Goal: Task Accomplishment & Management: Manage account settings

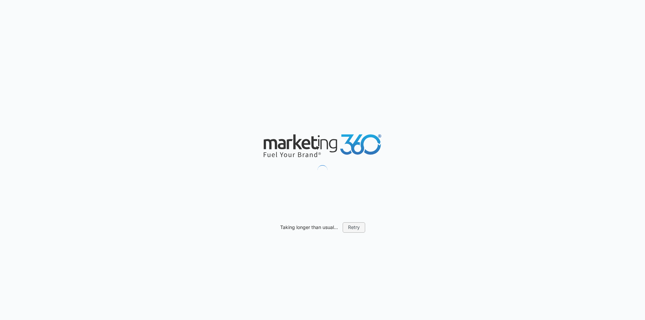
click at [353, 227] on button "Retry" at bounding box center [353, 227] width 22 height 10
click at [351, 231] on button "Retry" at bounding box center [353, 227] width 22 height 10
click at [350, 227] on button "Retry" at bounding box center [353, 227] width 22 height 10
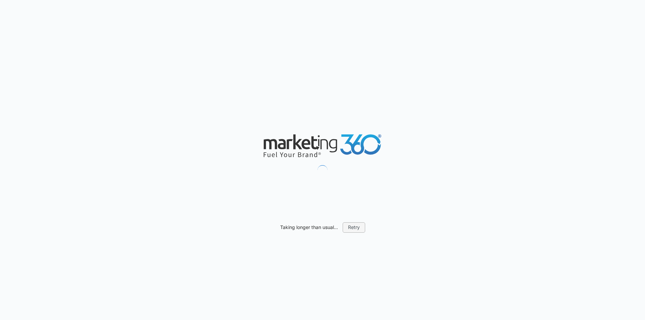
click at [350, 227] on button "Retry" at bounding box center [353, 227] width 22 height 10
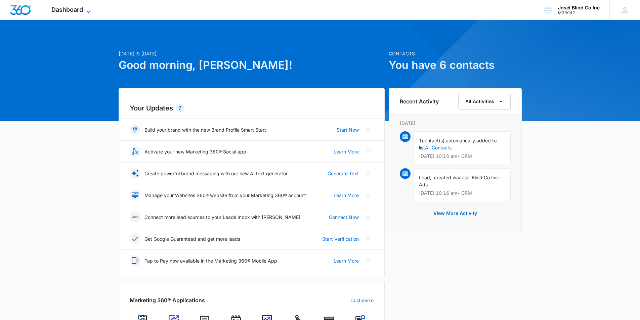
click at [87, 10] on icon at bounding box center [89, 12] width 8 height 8
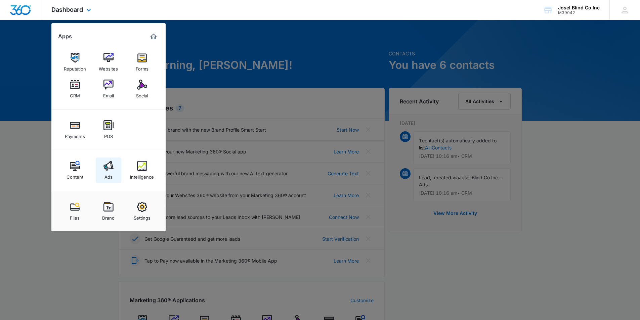
click at [106, 168] on img at bounding box center [108, 166] width 10 height 10
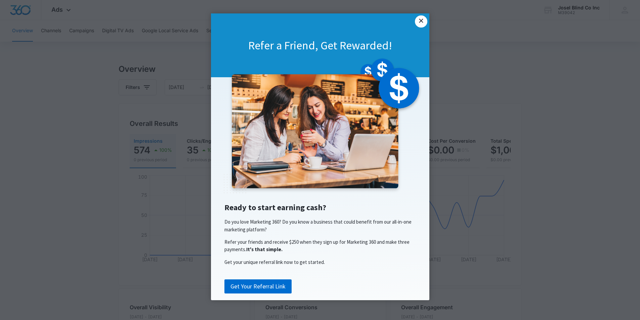
click at [421, 20] on link "×" at bounding box center [421, 21] width 12 height 12
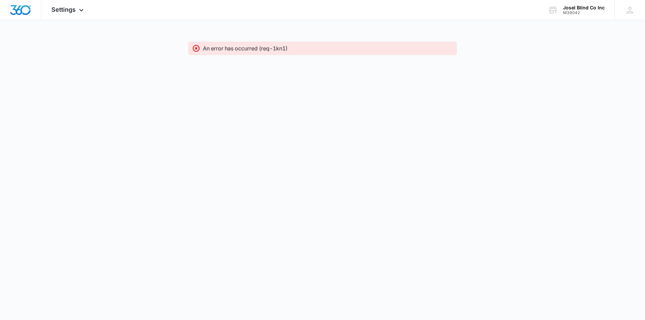
click at [195, 48] on icon at bounding box center [196, 48] width 7 height 7
click at [197, 48] on icon at bounding box center [196, 48] width 8 height 8
drag, startPoint x: 197, startPoint y: 48, endPoint x: 202, endPoint y: 42, distance: 7.5
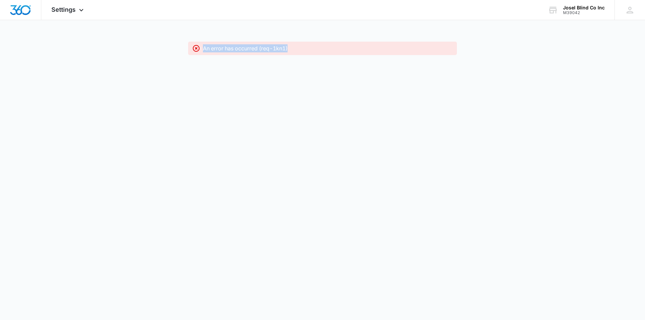
click at [197, 49] on icon at bounding box center [196, 48] width 8 height 8
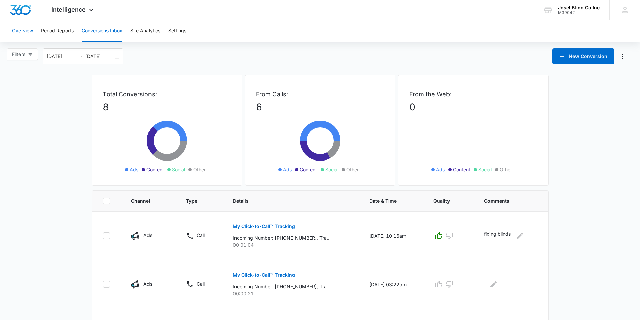
click at [20, 31] on button "Overview" at bounding box center [22, 30] width 21 height 21
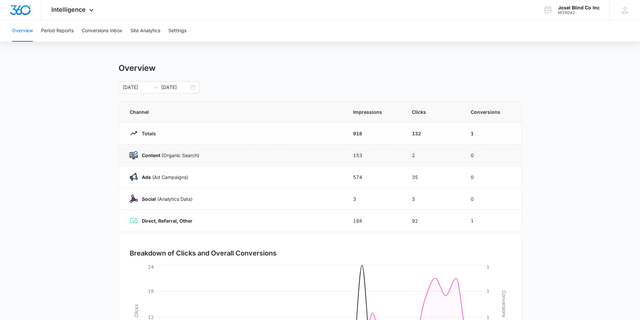
click at [135, 155] on img at bounding box center [134, 155] width 8 height 8
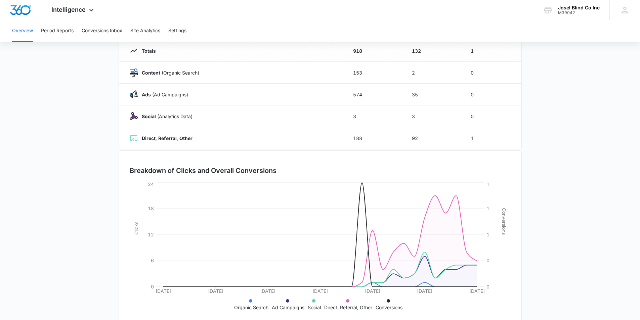
scroll to position [96, 0]
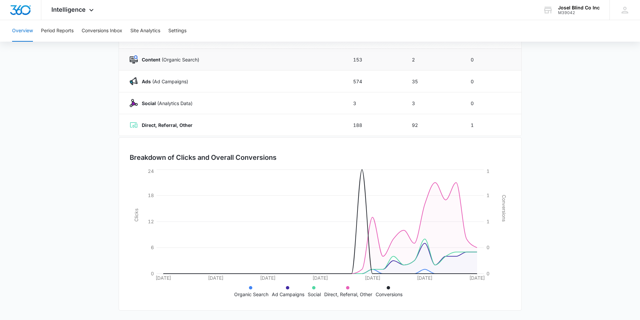
click at [132, 58] on img at bounding box center [134, 59] width 8 height 8
click at [186, 61] on p "Content (Organic Search)" at bounding box center [168, 59] width 61 height 7
click at [570, 10] on div "M39042" at bounding box center [579, 12] width 42 height 5
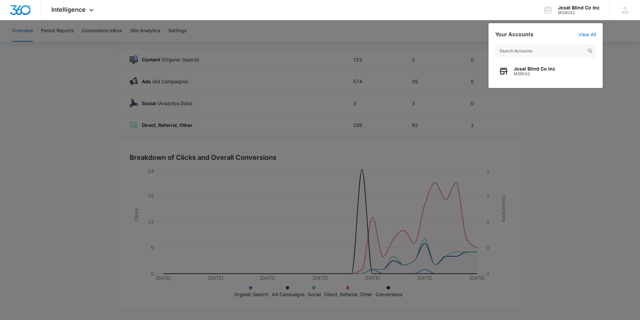
click at [592, 137] on div at bounding box center [320, 160] width 640 height 320
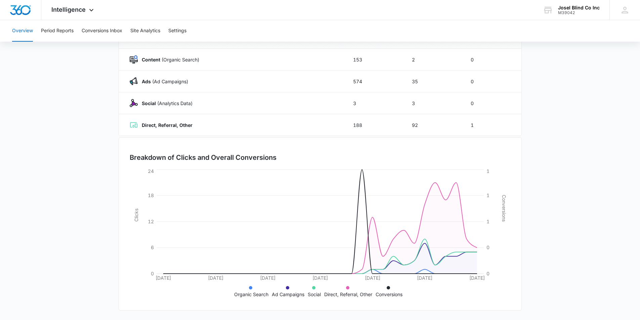
click at [592, 137] on main "Overview 09/05/2025 10/05/2025 Channel Impressions Clicks Conversions Totals 91…" at bounding box center [320, 143] width 640 height 352
drag, startPoint x: 115, startPoint y: 139, endPoint x: 137, endPoint y: 154, distance: 27.2
click at [137, 154] on main "Overview 09/05/2025 10/05/2025 Channel Impressions Clicks Conversions Totals 91…" at bounding box center [320, 143] width 640 height 352
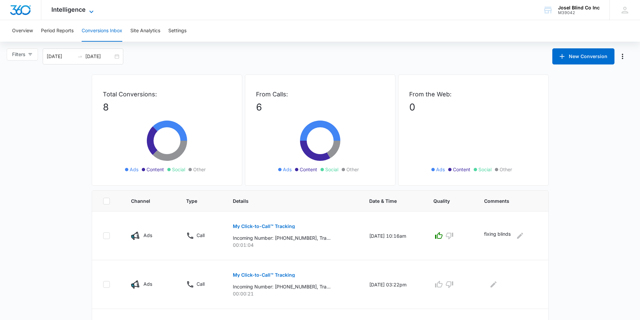
click at [90, 11] on icon at bounding box center [91, 11] width 4 height 2
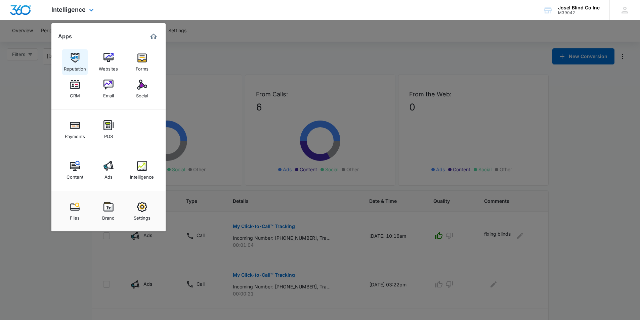
click at [72, 57] on img at bounding box center [75, 58] width 10 height 10
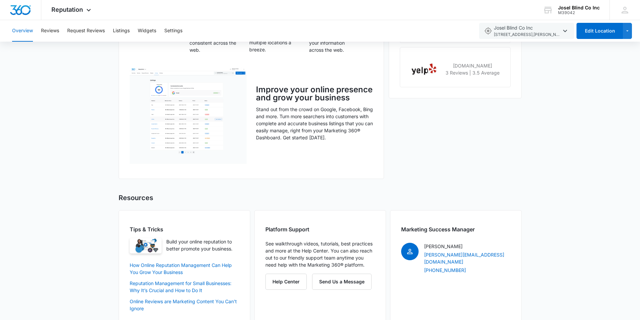
scroll to position [421, 0]
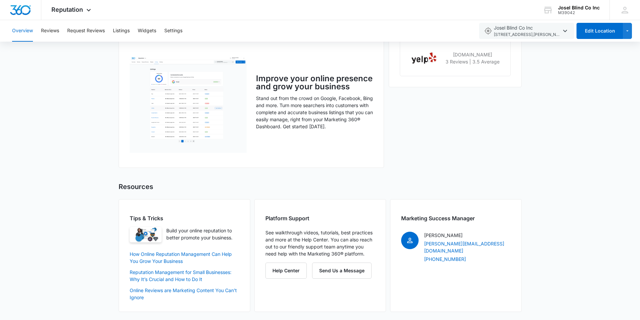
drag, startPoint x: 380, startPoint y: 33, endPoint x: 375, endPoint y: 56, distance: 23.3
click at [379, 36] on div "Overview Reviews Request Reviews Listings Widgets Settings" at bounding box center [241, 30] width 466 height 21
